Goal: Task Accomplishment & Management: Manage account settings

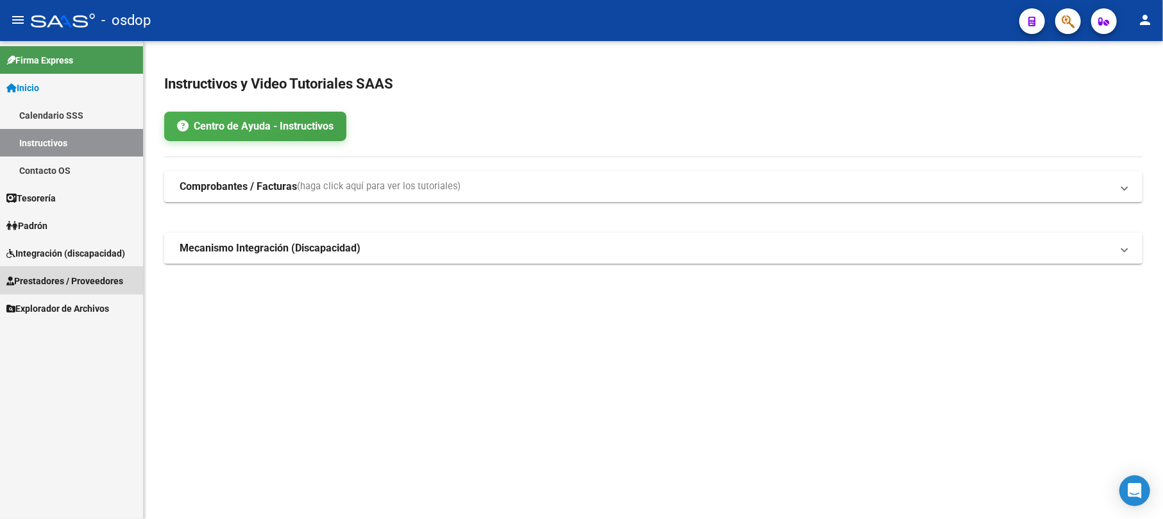
click at [67, 277] on span "Prestadores / Proveedores" at bounding box center [64, 281] width 117 height 14
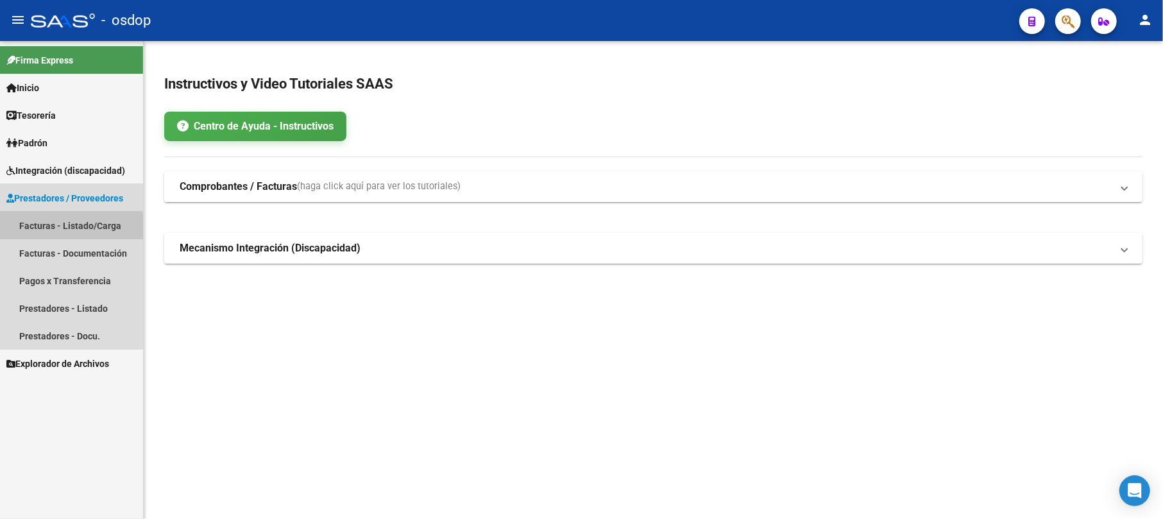
click at [63, 228] on link "Facturas - Listado/Carga" at bounding box center [71, 226] width 143 height 28
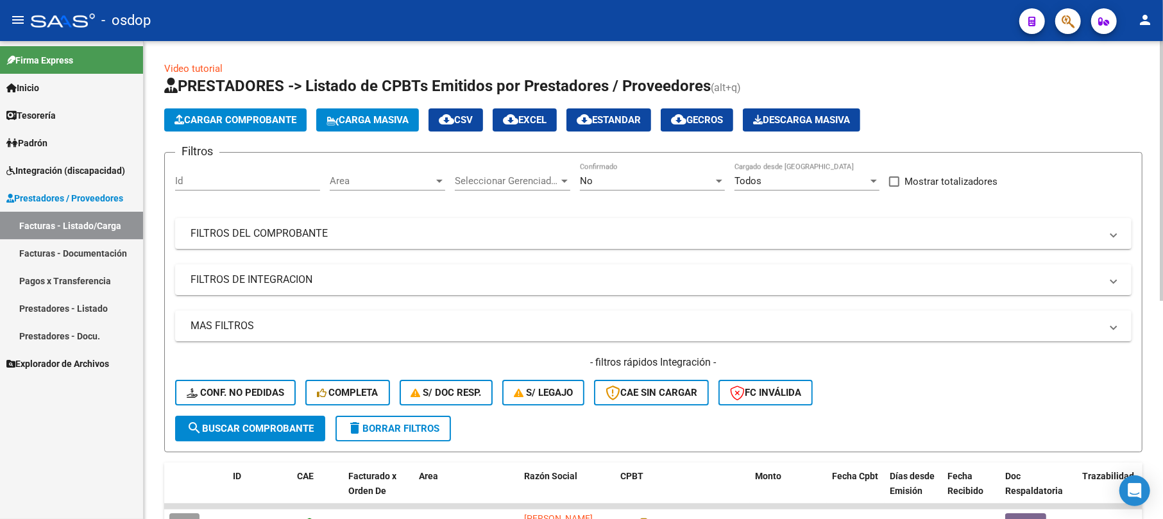
click at [219, 177] on input "Id" at bounding box center [247, 181] width 145 height 12
click at [283, 435] on button "search Buscar Comprobante" at bounding box center [250, 429] width 150 height 26
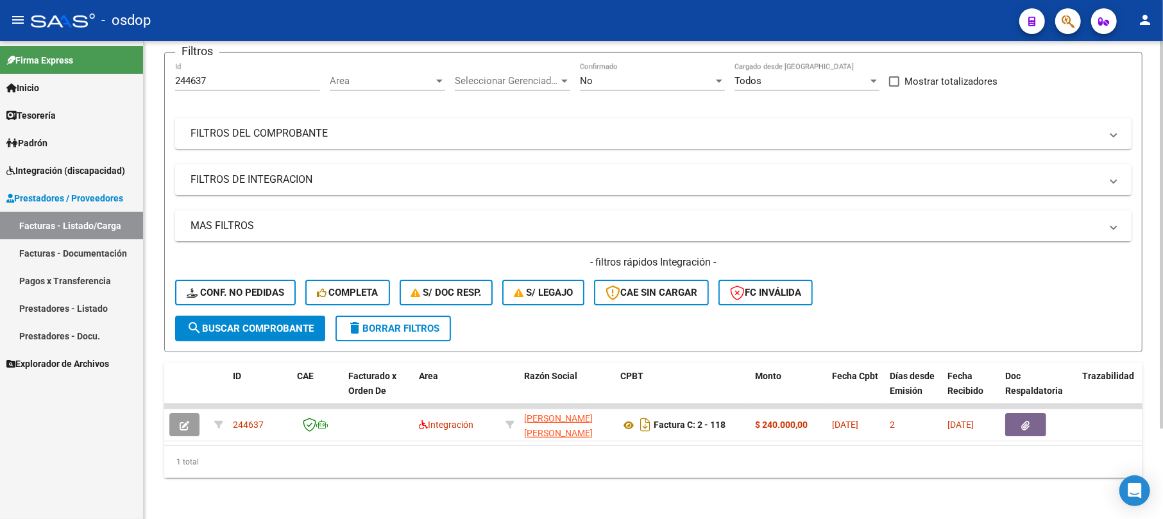
scroll to position [112, 0]
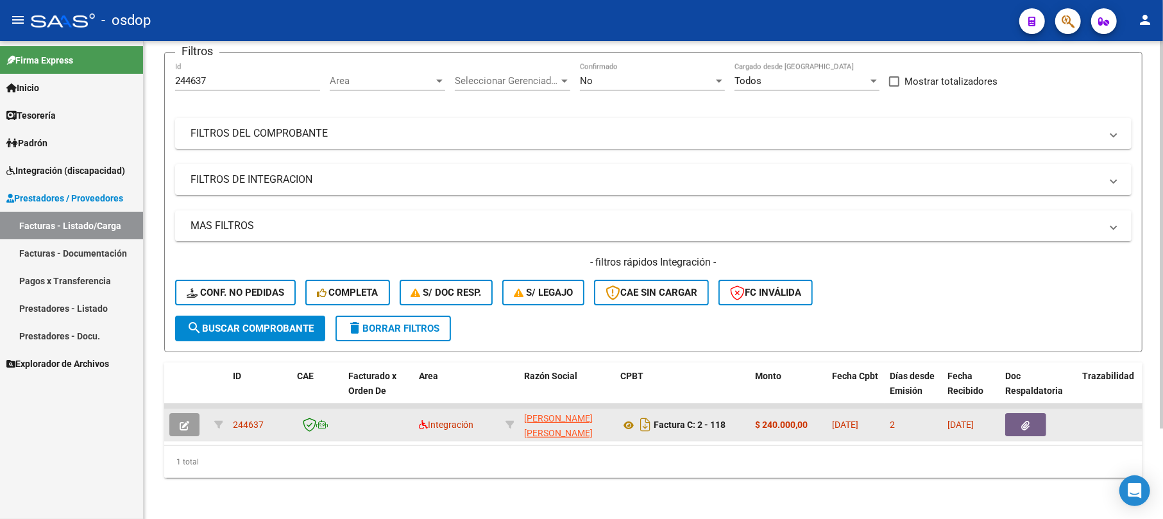
click at [187, 421] on icon "button" at bounding box center [185, 426] width 10 height 10
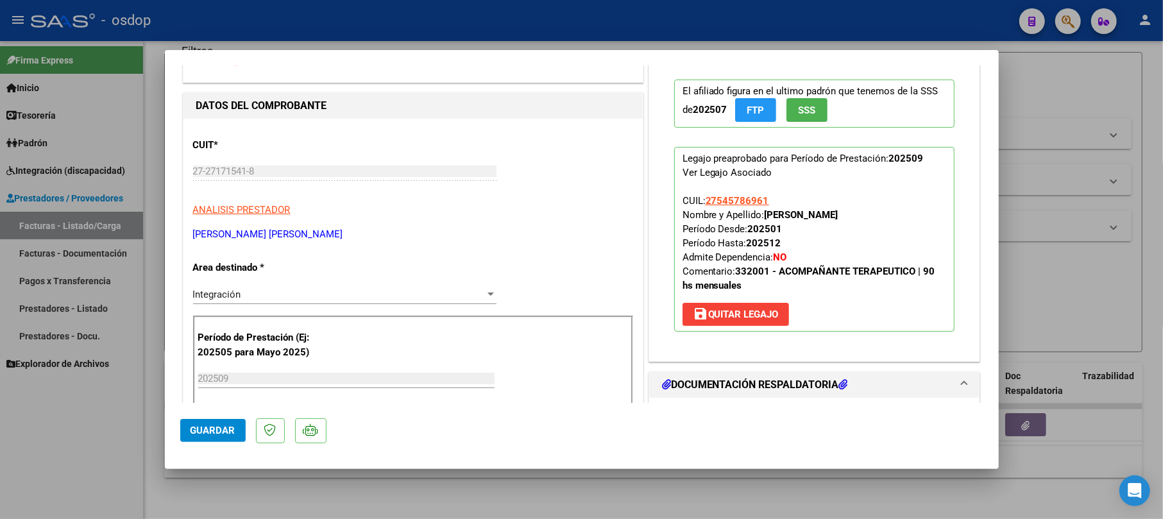
scroll to position [257, 0]
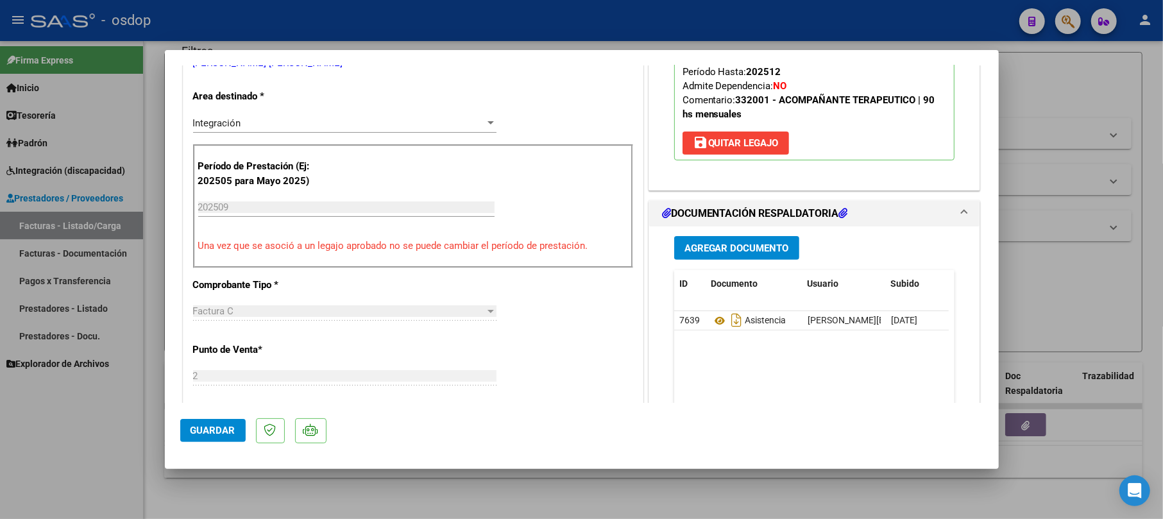
click at [215, 425] on span "Guardar" at bounding box center [212, 431] width 45 height 12
click at [213, 425] on span "Guardar" at bounding box center [212, 431] width 45 height 12
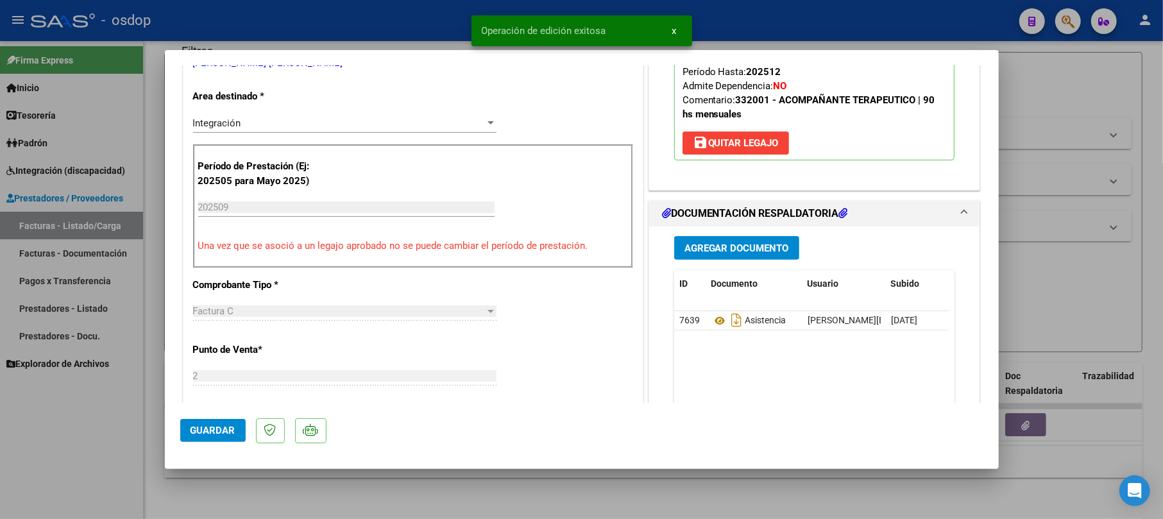
click at [1020, 85] on div at bounding box center [581, 259] width 1163 height 519
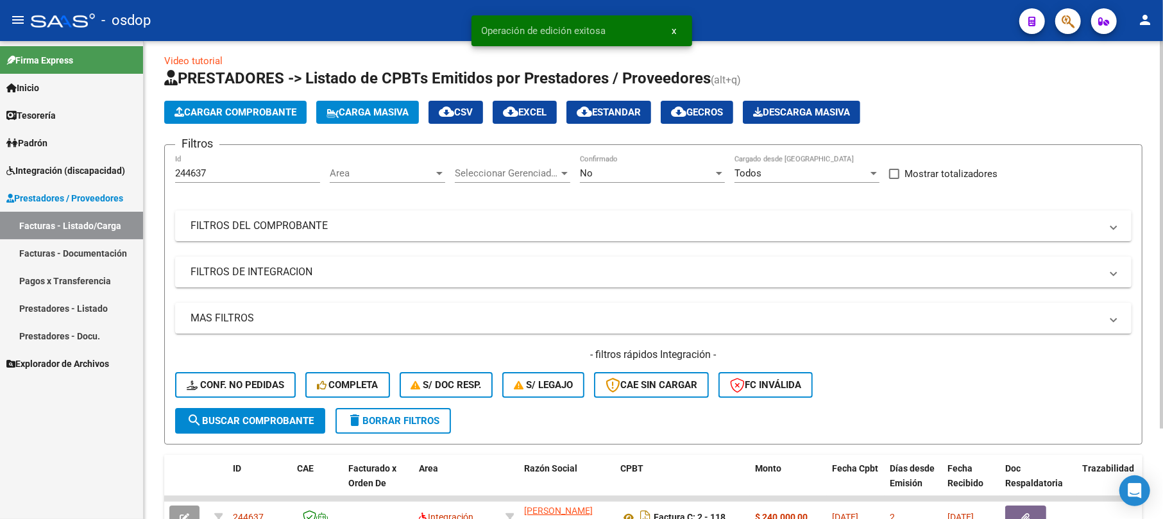
scroll to position [0, 0]
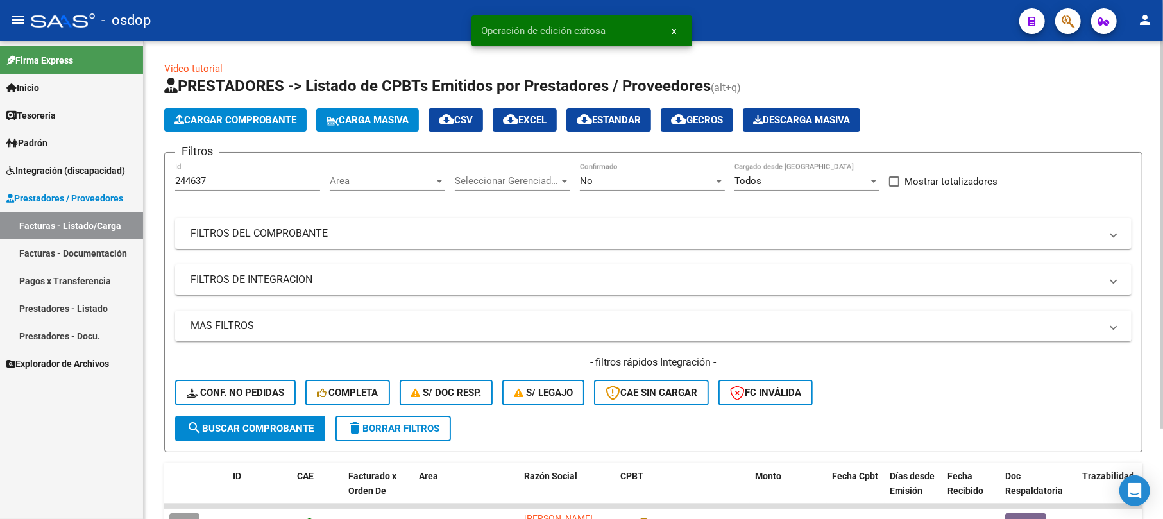
click at [252, 182] on input "244637" at bounding box center [247, 181] width 145 height 12
type input "2"
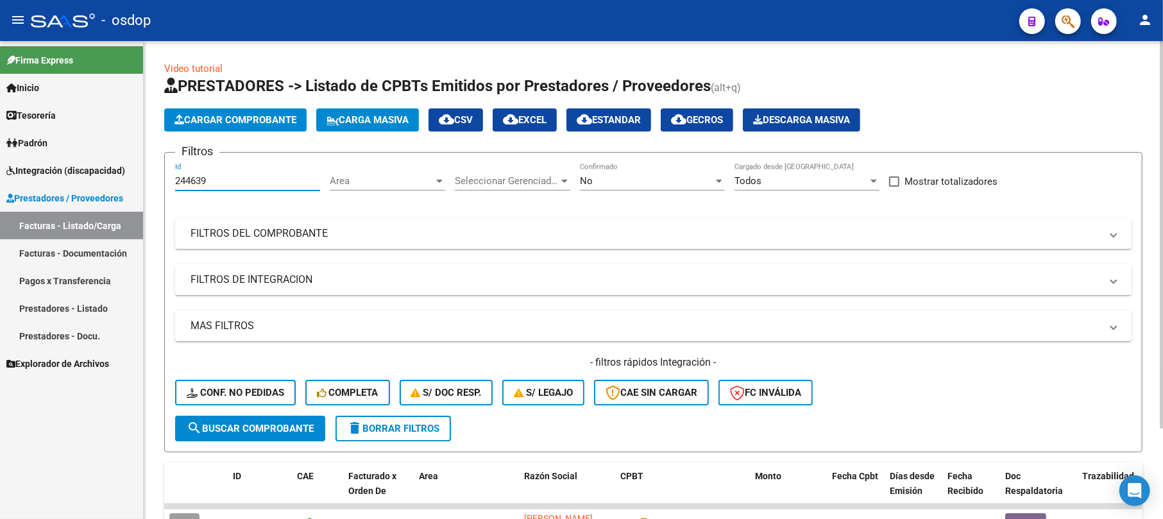
type input "244639"
click at [240, 423] on span "search Buscar Comprobante" at bounding box center [250, 429] width 127 height 12
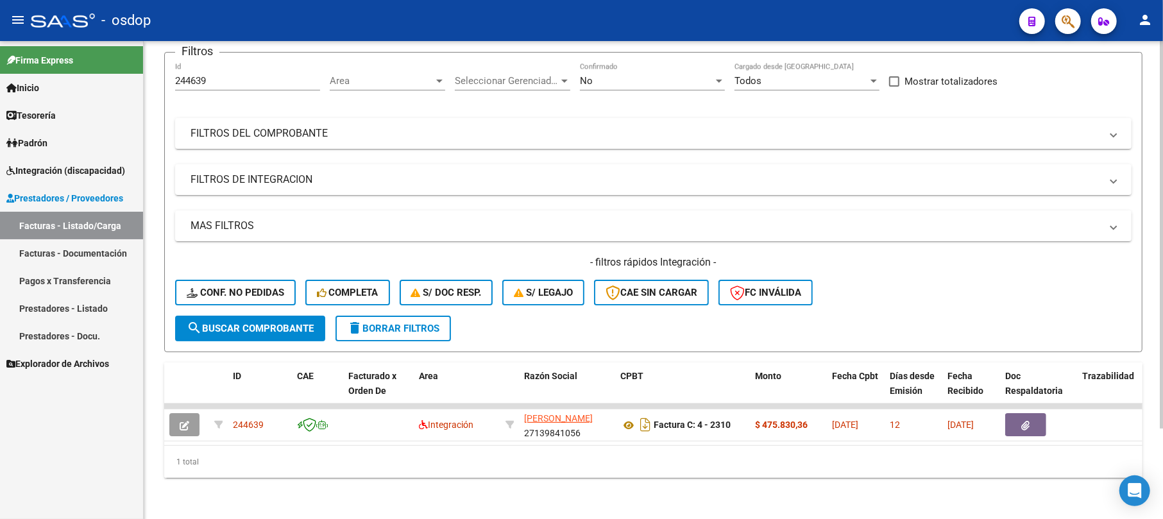
scroll to position [112, 0]
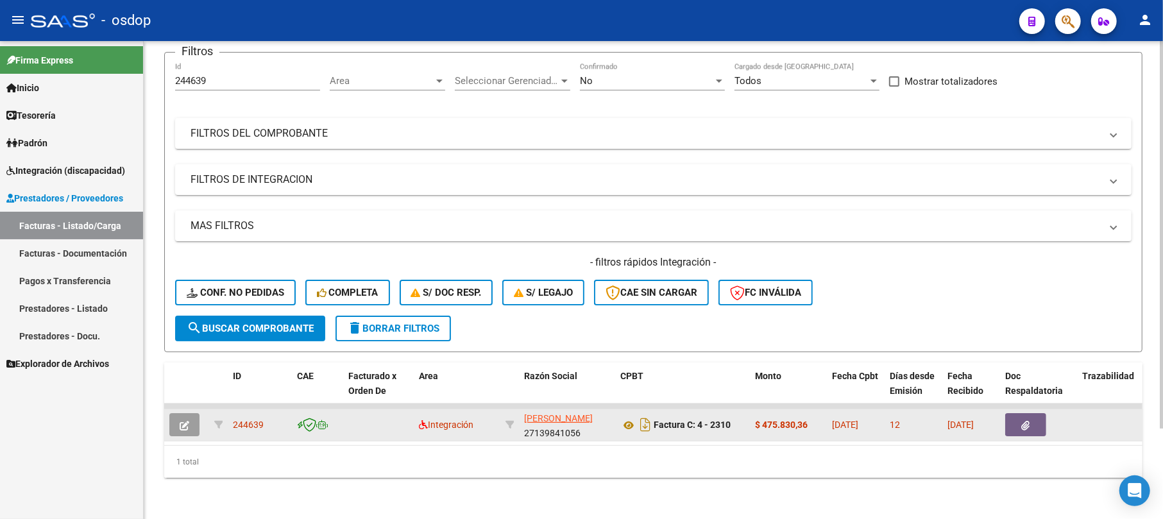
click at [186, 417] on button "button" at bounding box center [184, 424] width 30 height 23
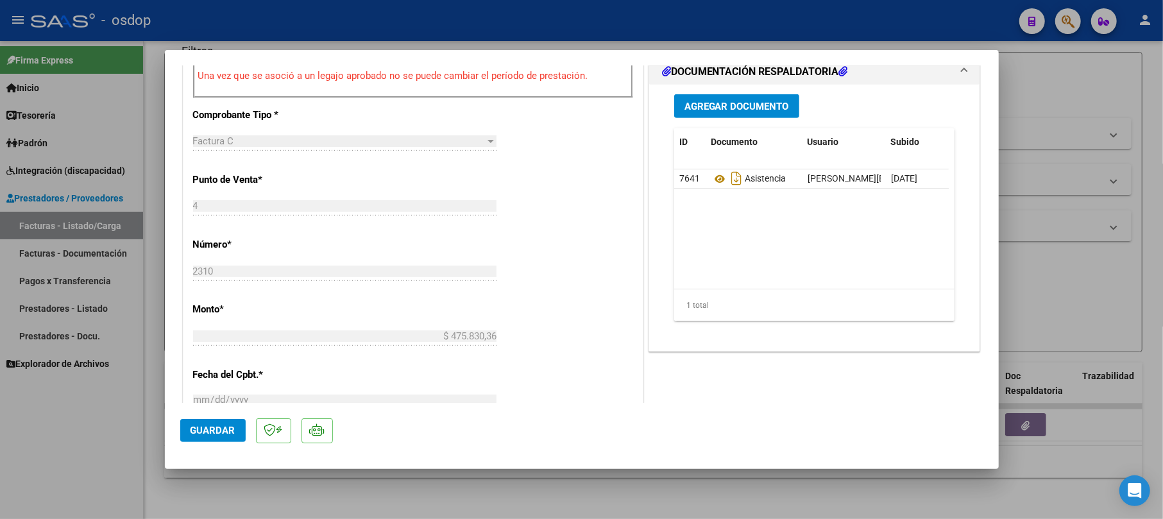
scroll to position [427, 0]
click at [221, 421] on button "Guardar" at bounding box center [212, 430] width 65 height 23
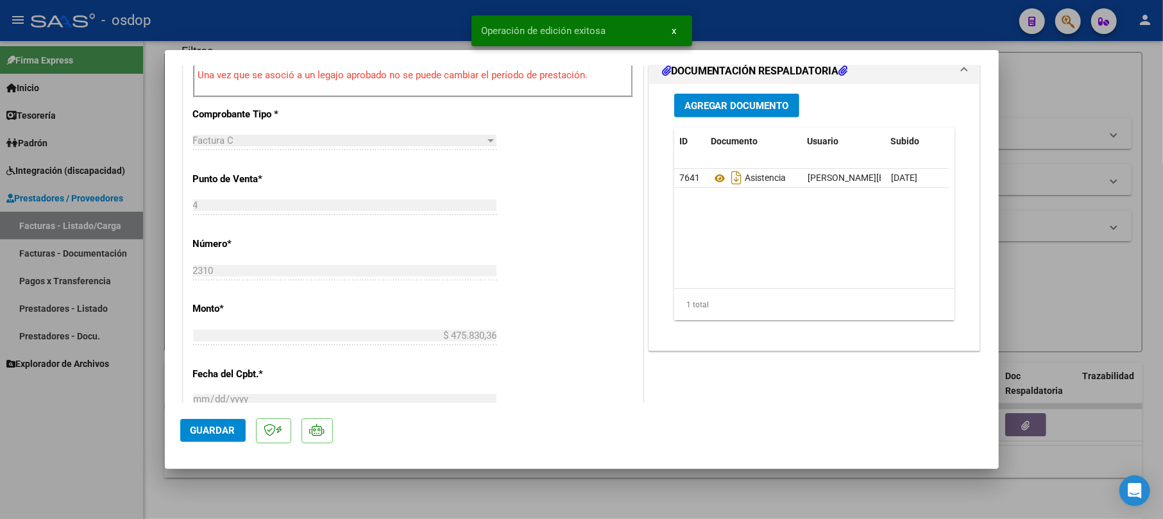
click at [1088, 89] on div at bounding box center [581, 259] width 1163 height 519
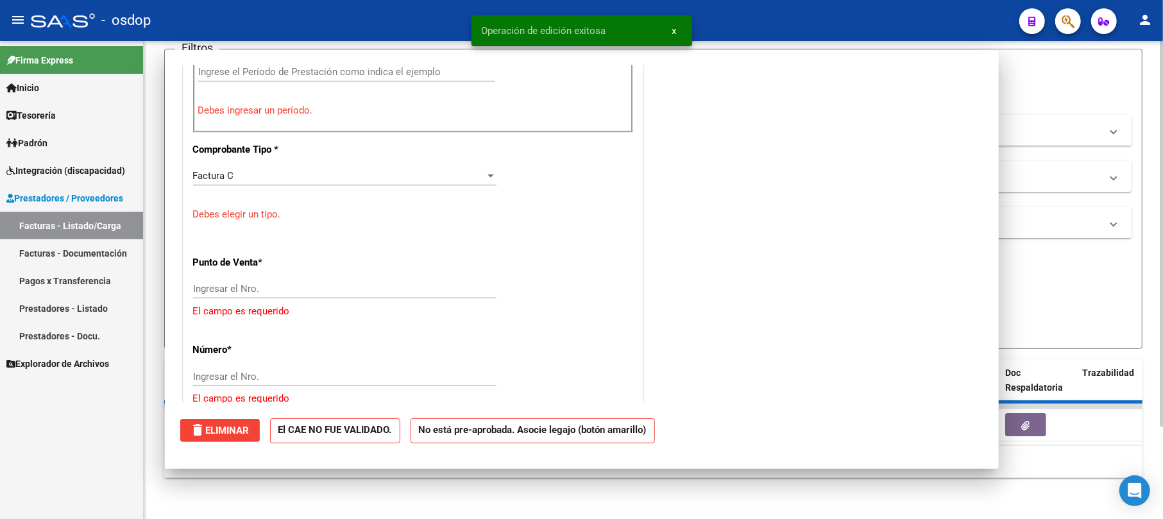
scroll to position [0, 0]
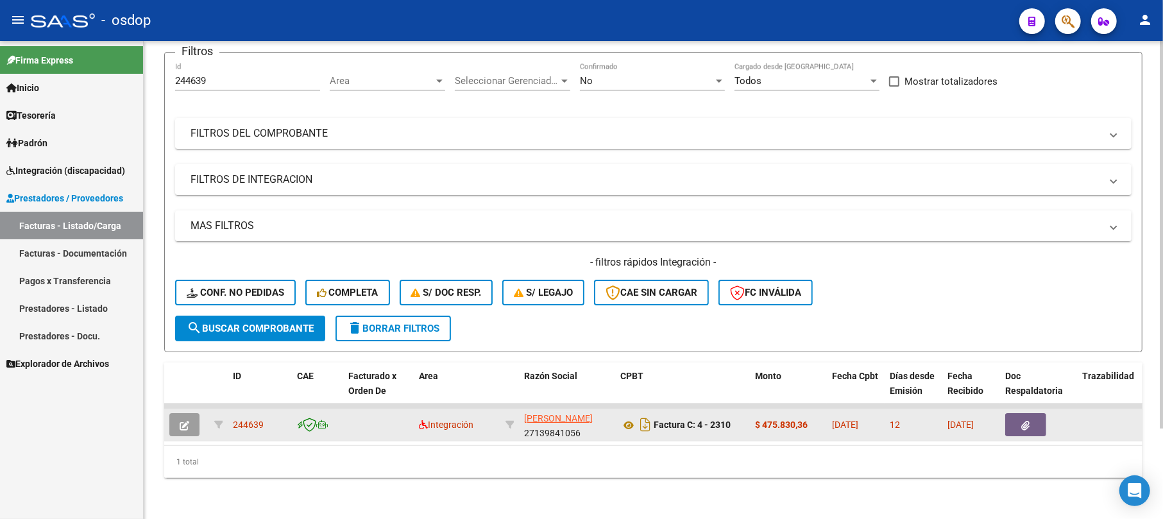
click at [192, 413] on button "button" at bounding box center [184, 424] width 30 height 23
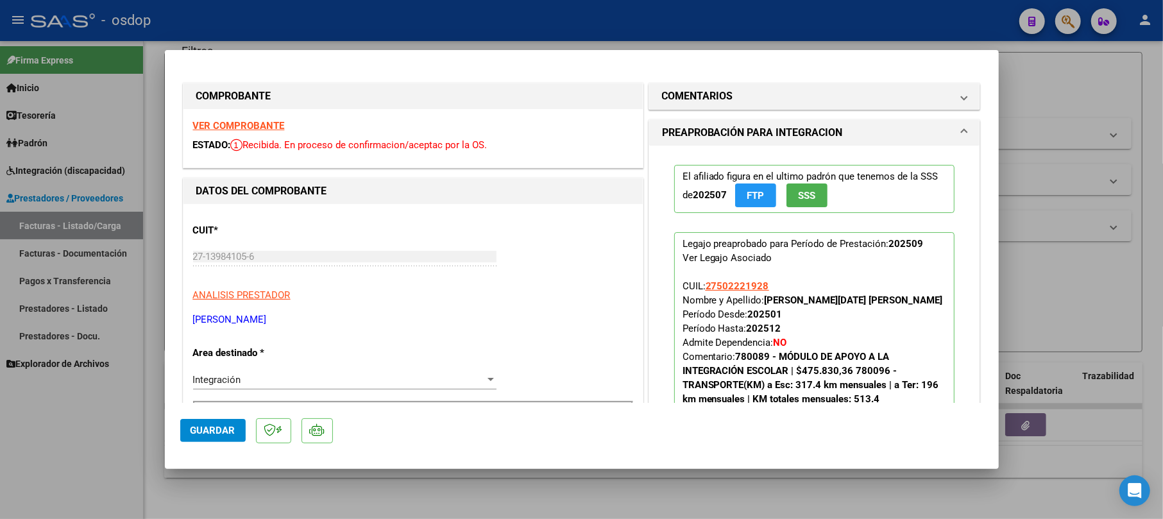
click at [1086, 71] on div at bounding box center [581, 259] width 1163 height 519
